Goal: Information Seeking & Learning: Learn about a topic

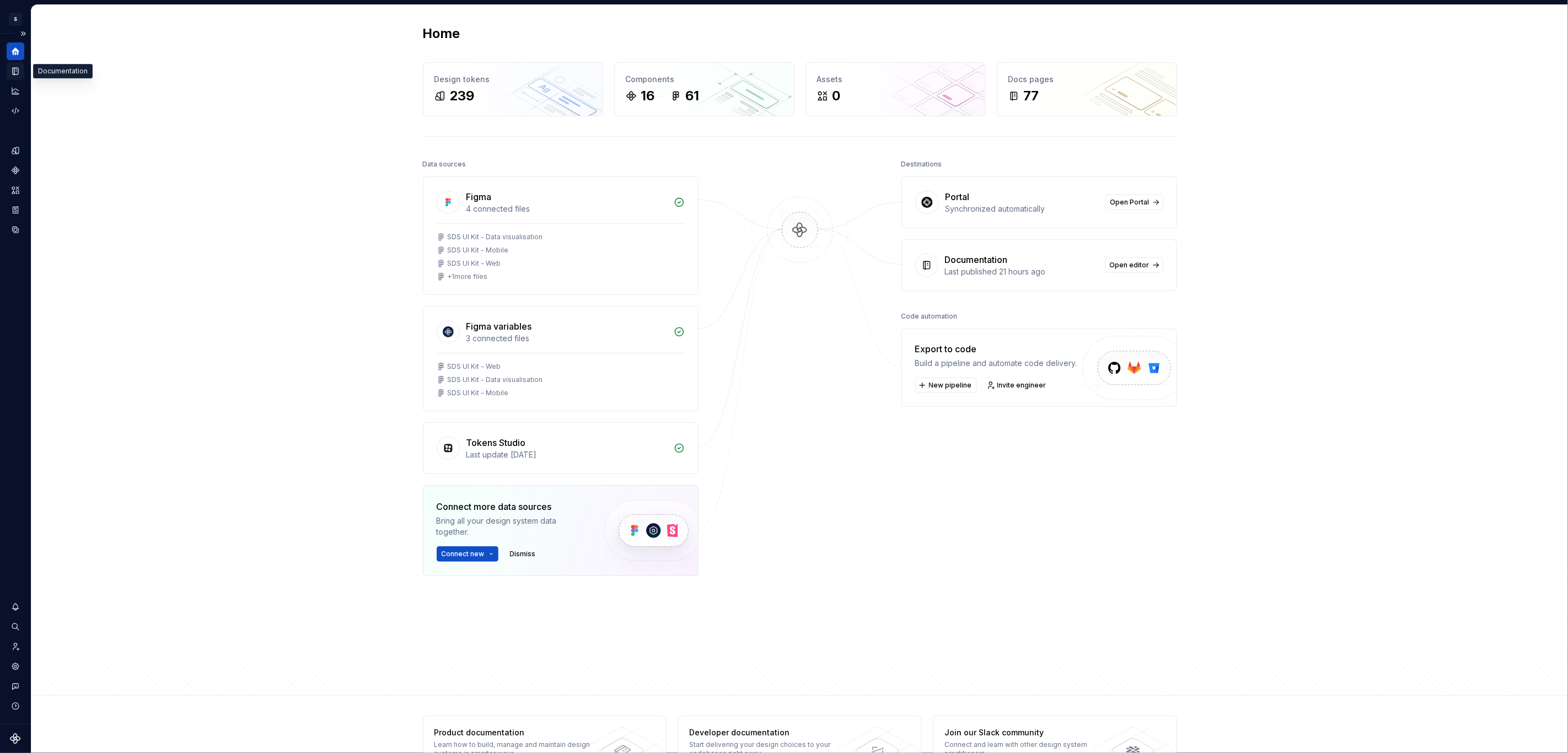
click at [18, 69] on icon "Documentation" at bounding box center [16, 71] width 4 height 6
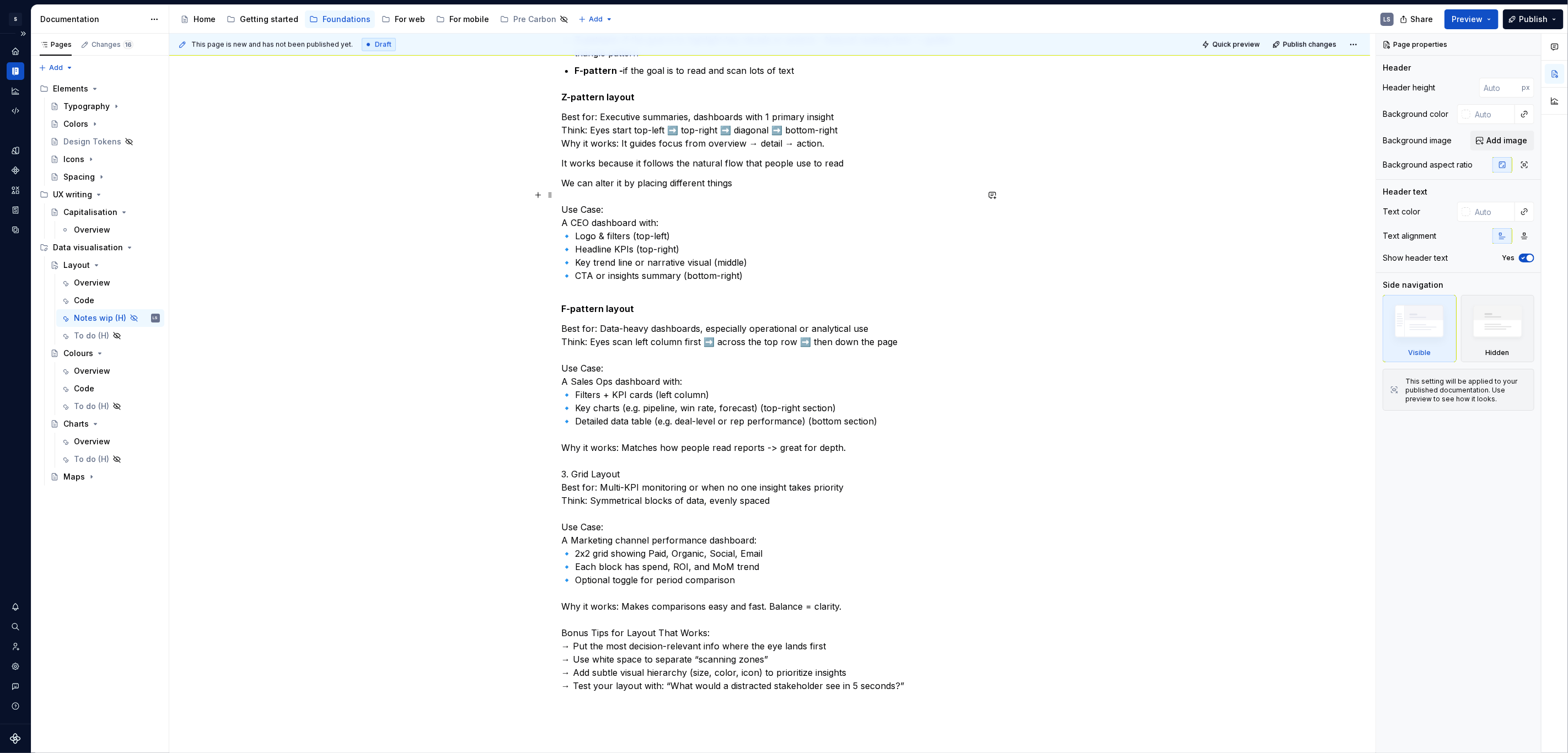
scroll to position [1109, 0]
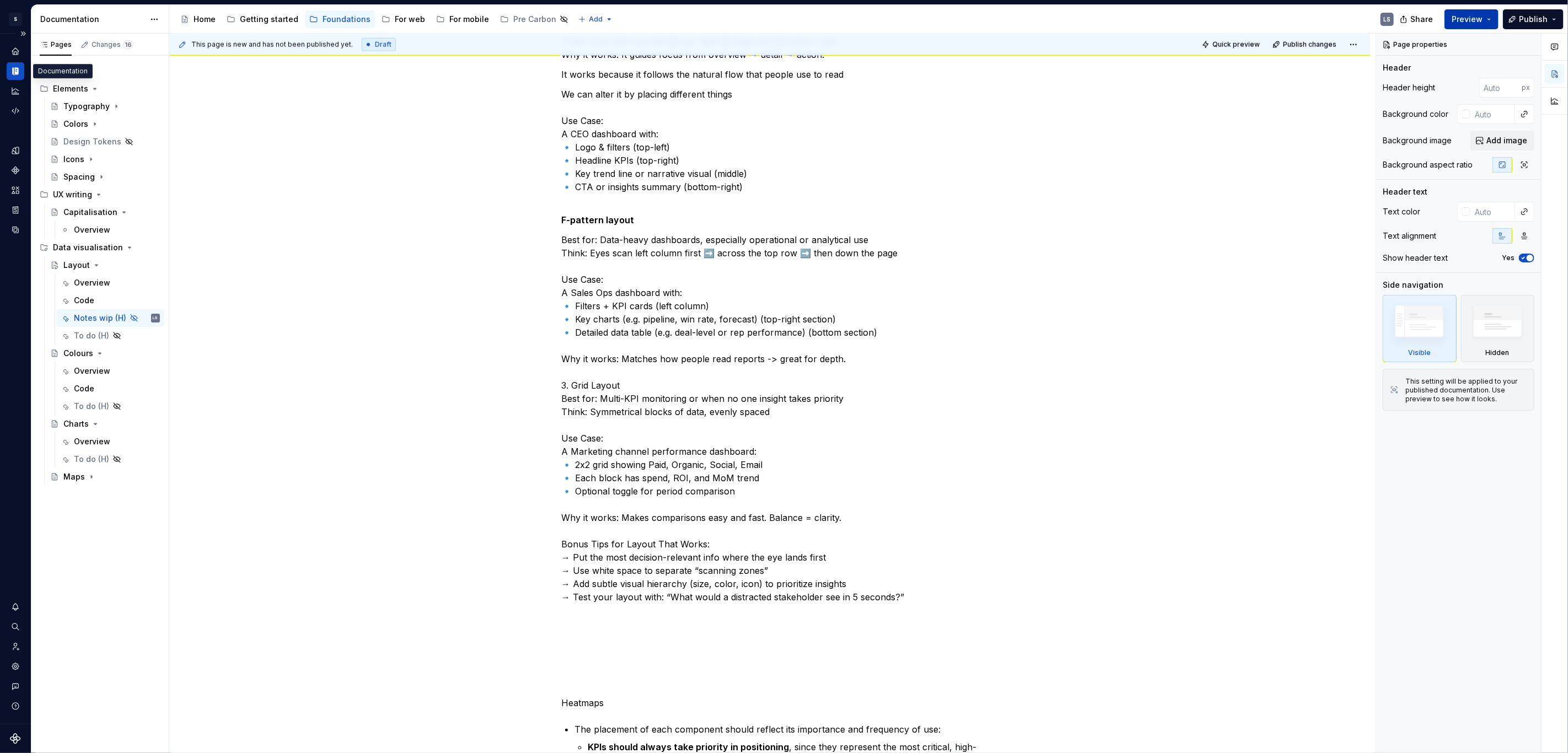
click at [1489, 19] on button "Preview" at bounding box center [1471, 19] width 54 height 20
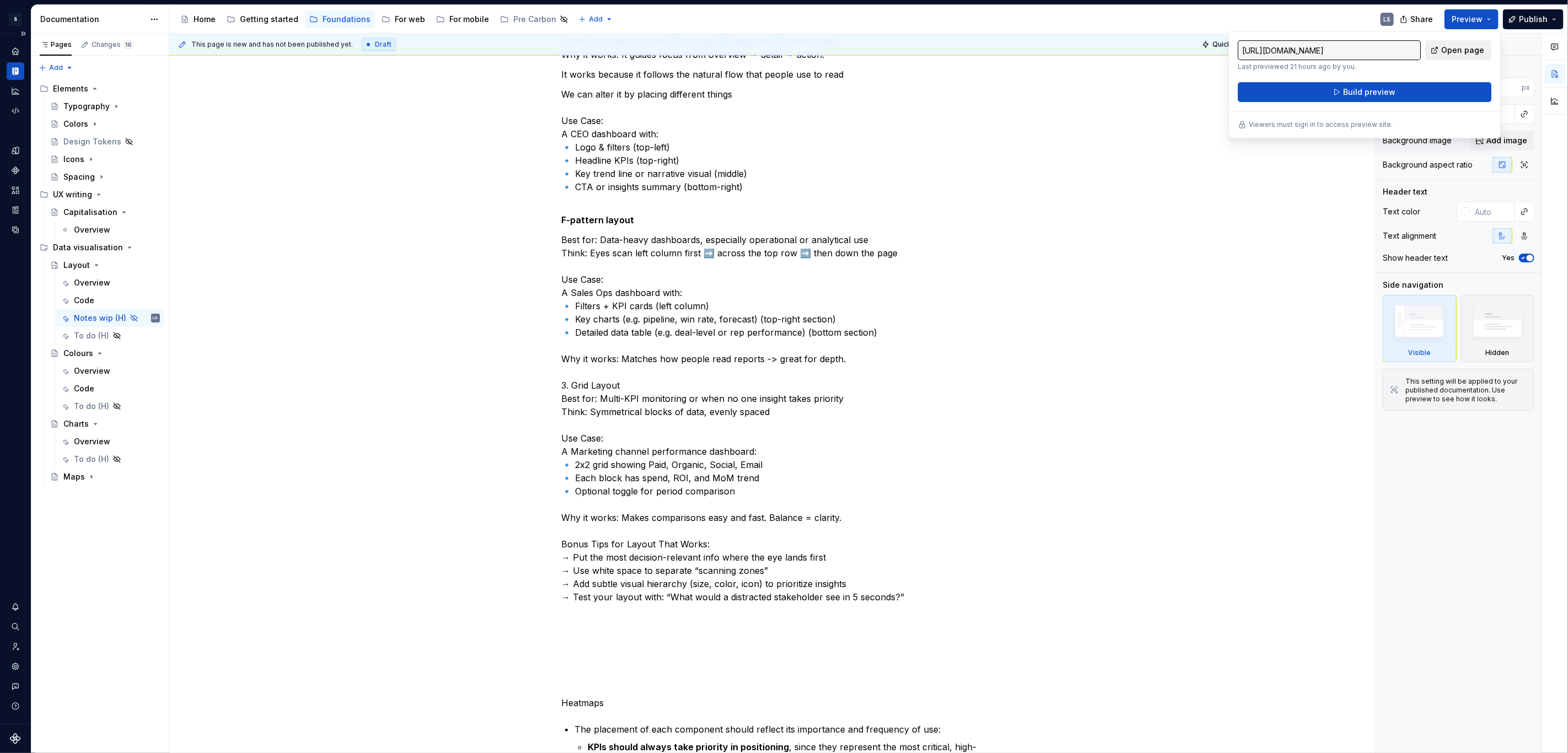
click at [1457, 40] on link "Open page" at bounding box center [1458, 50] width 66 height 20
type textarea "*"
